Goal: Task Accomplishment & Management: Manage account settings

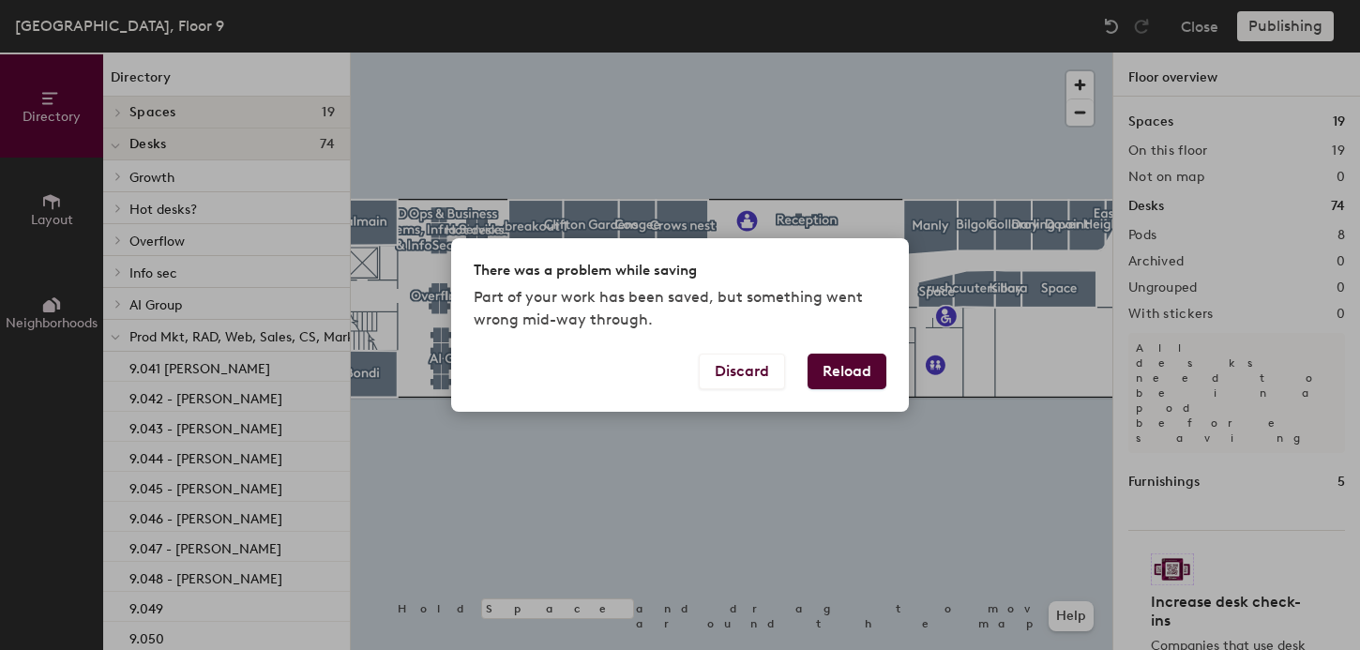
click at [850, 369] on button "Reload" at bounding box center [846, 372] width 79 height 36
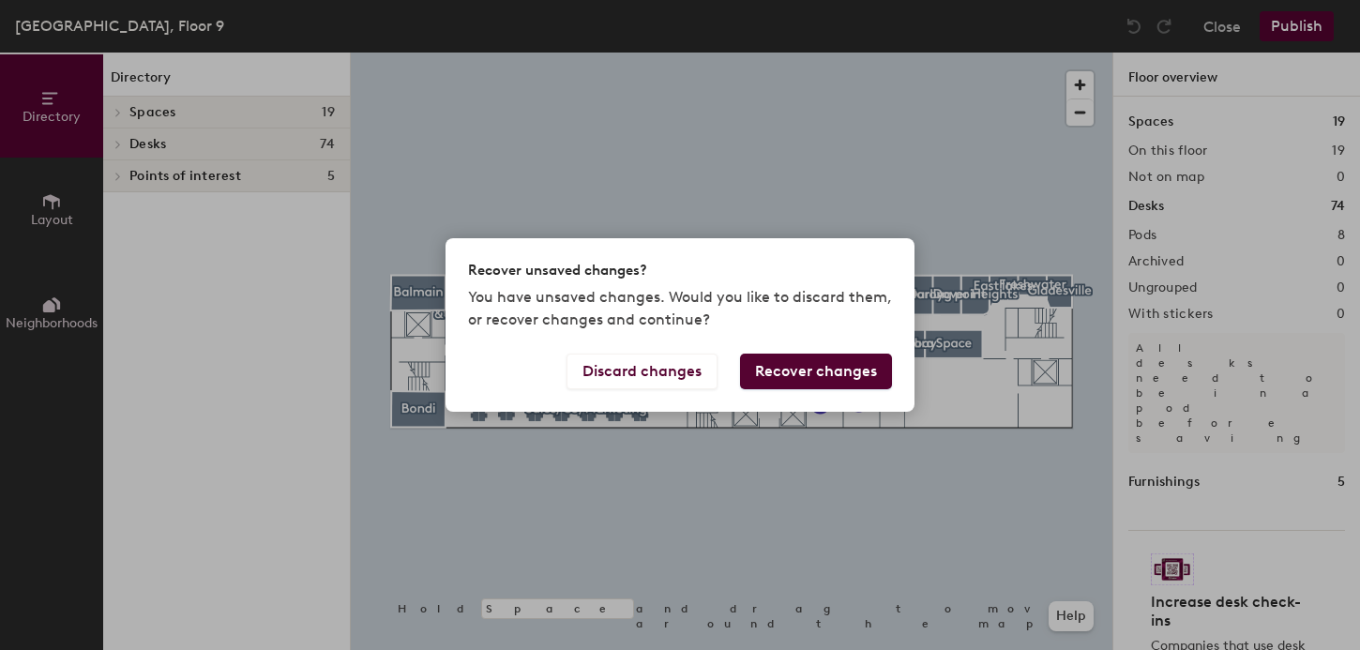
click at [811, 370] on button "Recover changes" at bounding box center [816, 372] width 152 height 36
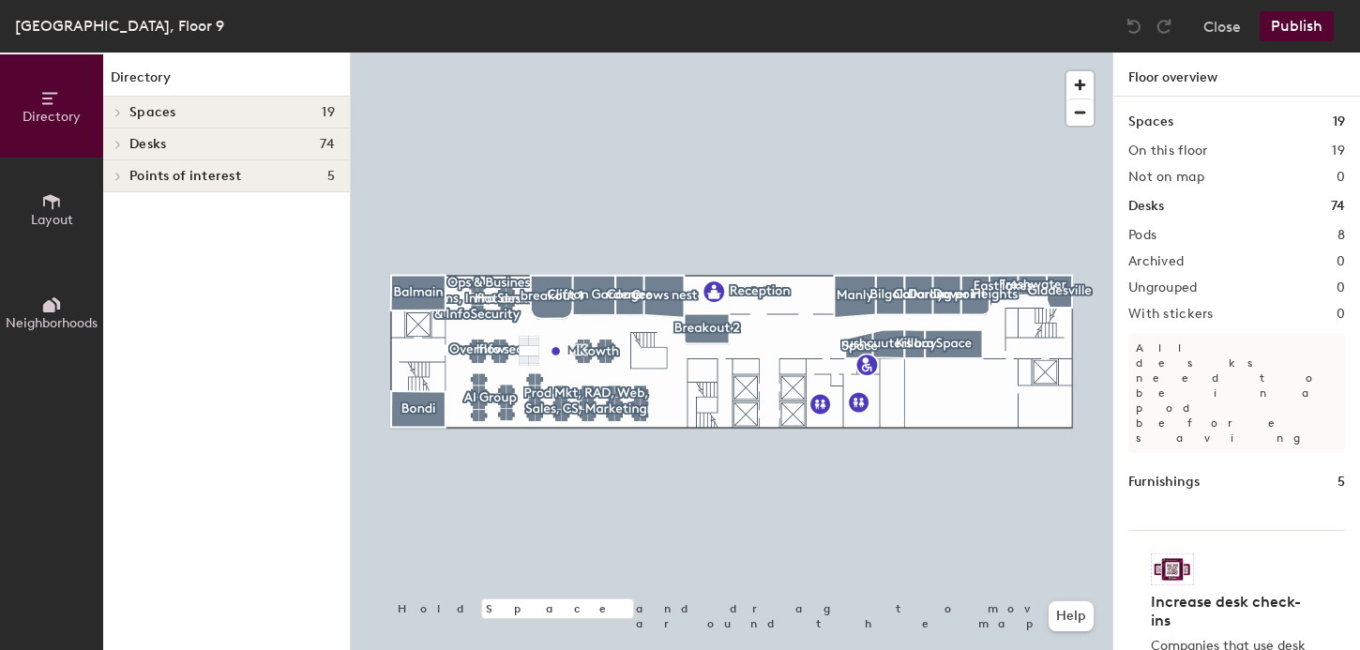
click at [792, 53] on div at bounding box center [732, 53] width 762 height 0
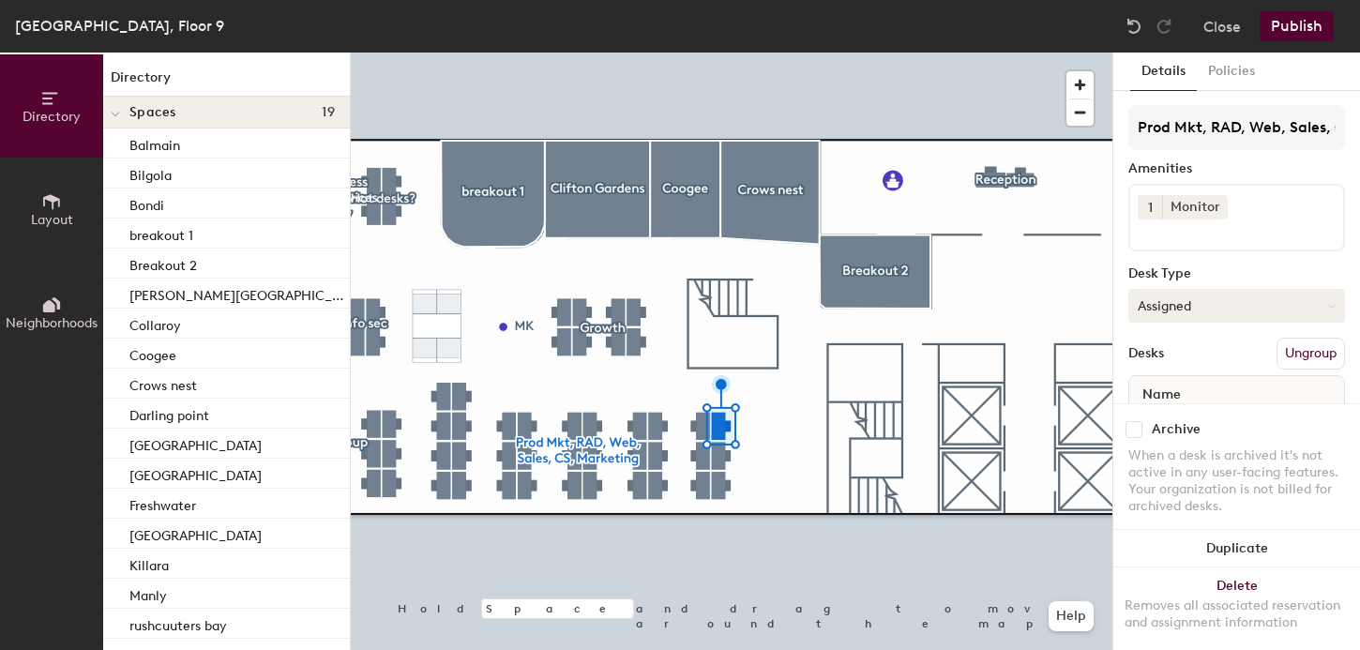
scroll to position [75, 0]
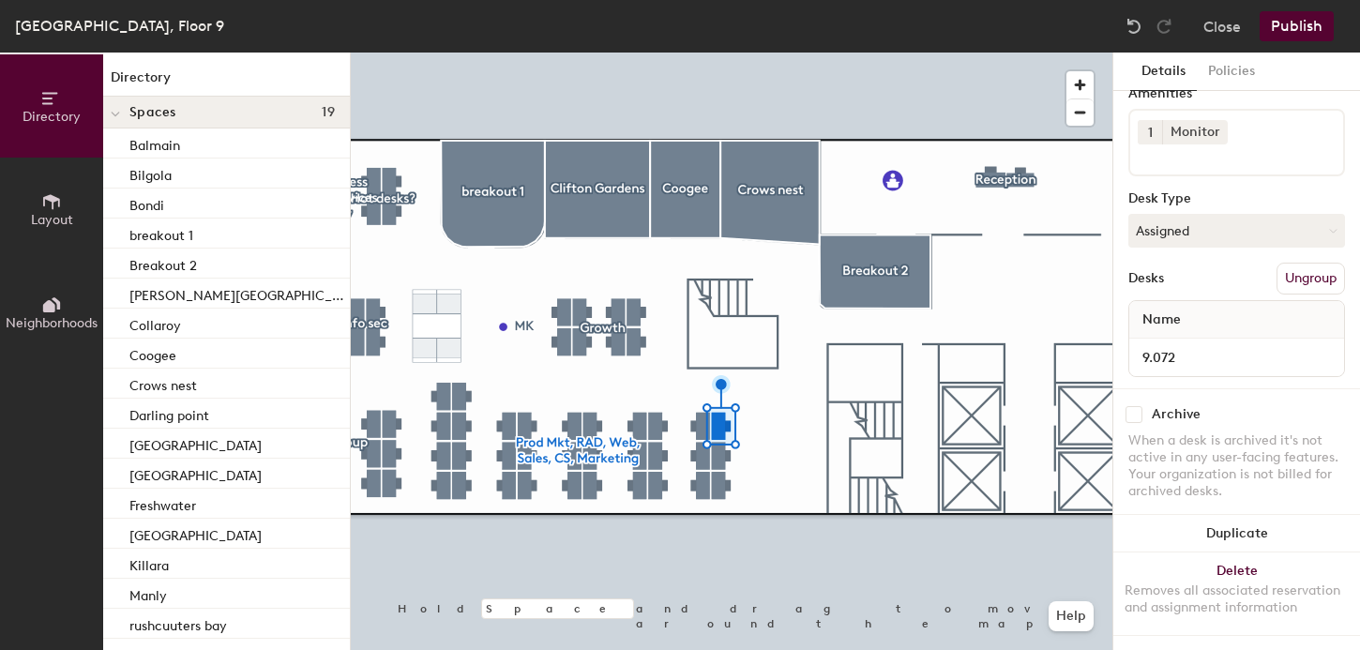
click at [1308, 21] on button "Publish" at bounding box center [1296, 26] width 74 height 30
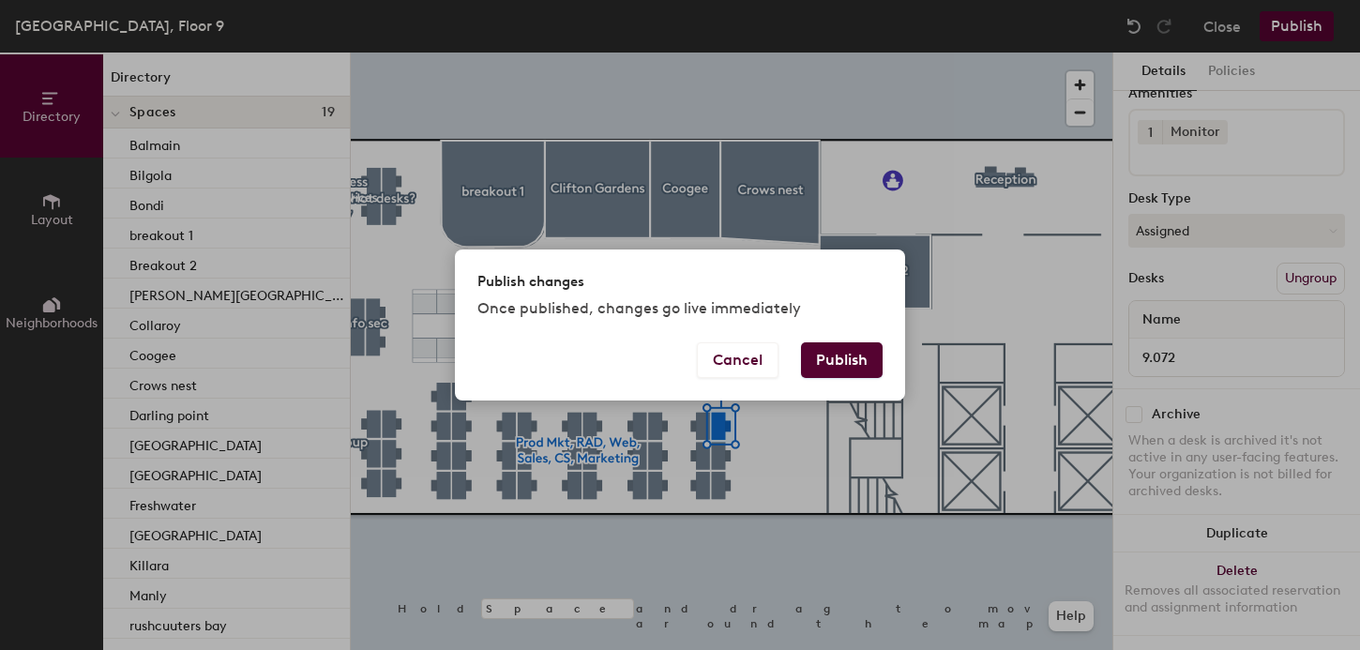
click at [829, 351] on button "Publish" at bounding box center [842, 360] width 82 height 36
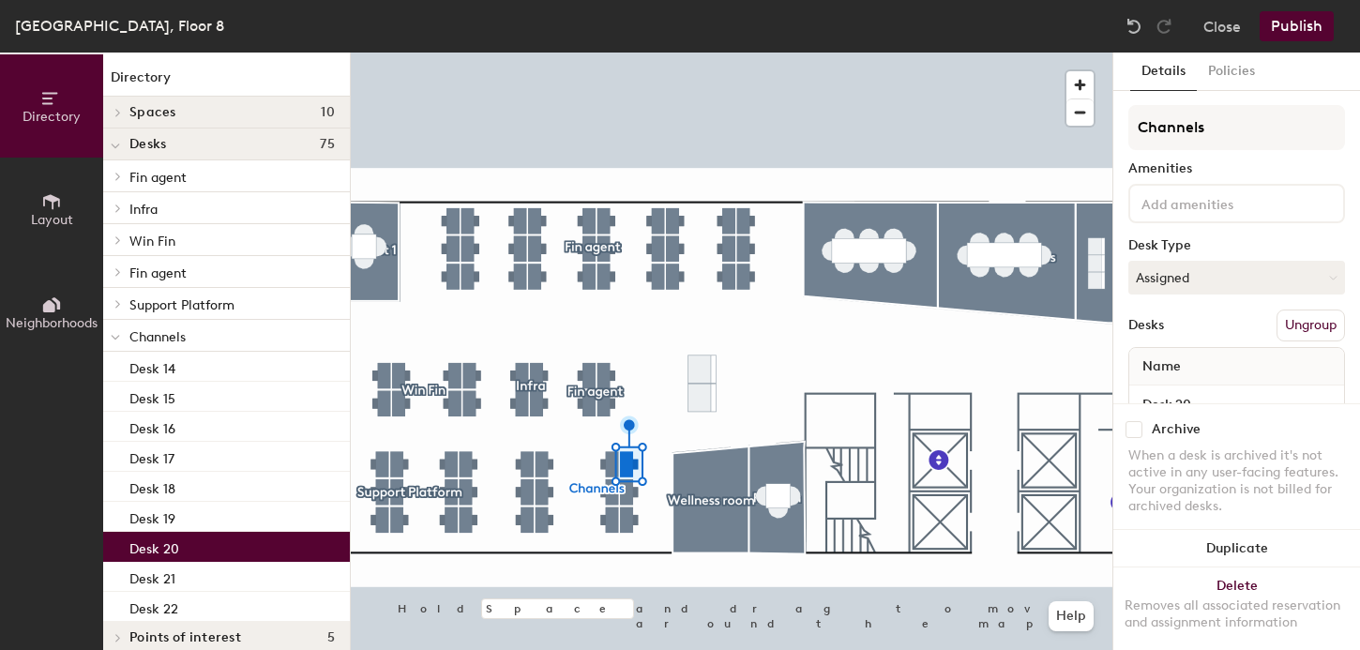
scroll to position [47, 0]
